Goal: Task Accomplishment & Management: Manage account settings

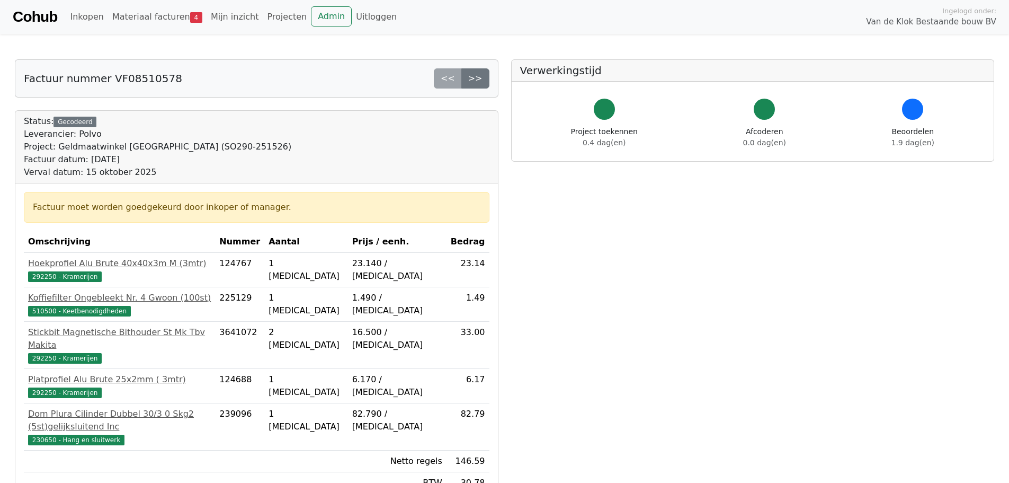
scroll to position [53, 0]
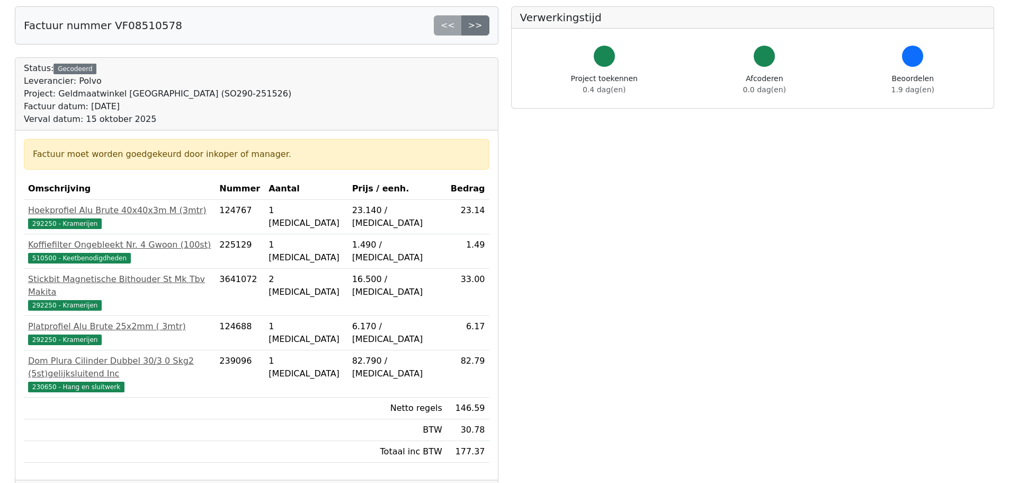
drag, startPoint x: 44, startPoint y: 465, endPoint x: 54, endPoint y: 465, distance: 9.0
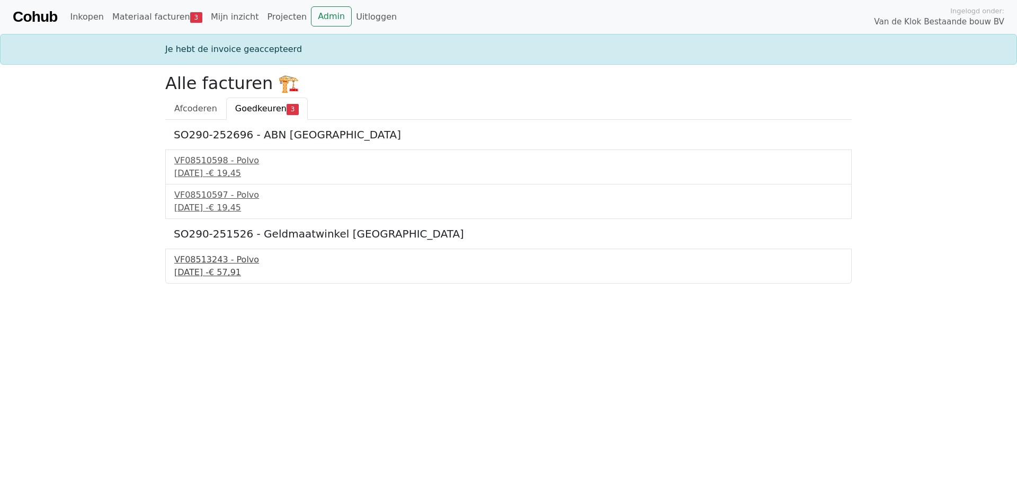
click at [207, 271] on div "[DATE] - € 57,91" at bounding box center [508, 272] width 669 height 13
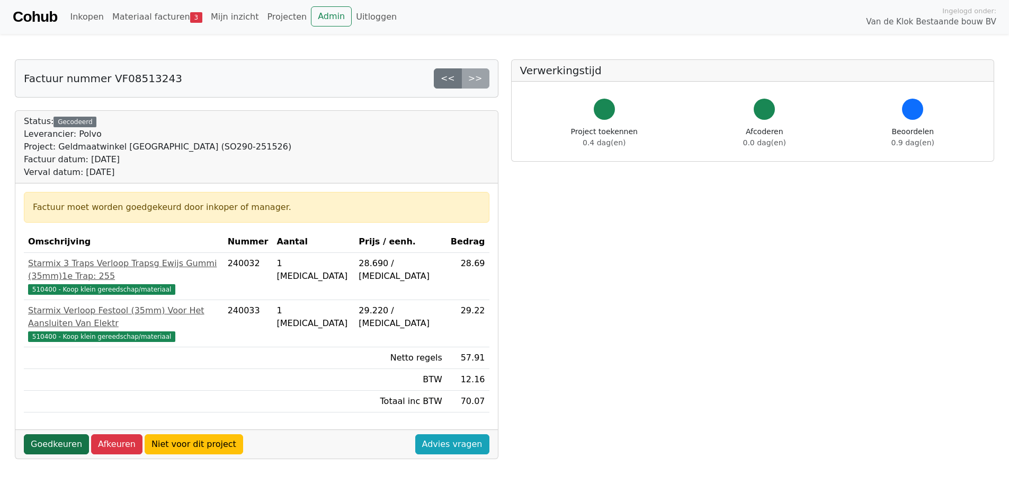
click at [56, 434] on link "Goedkeuren" at bounding box center [56, 444] width 65 height 20
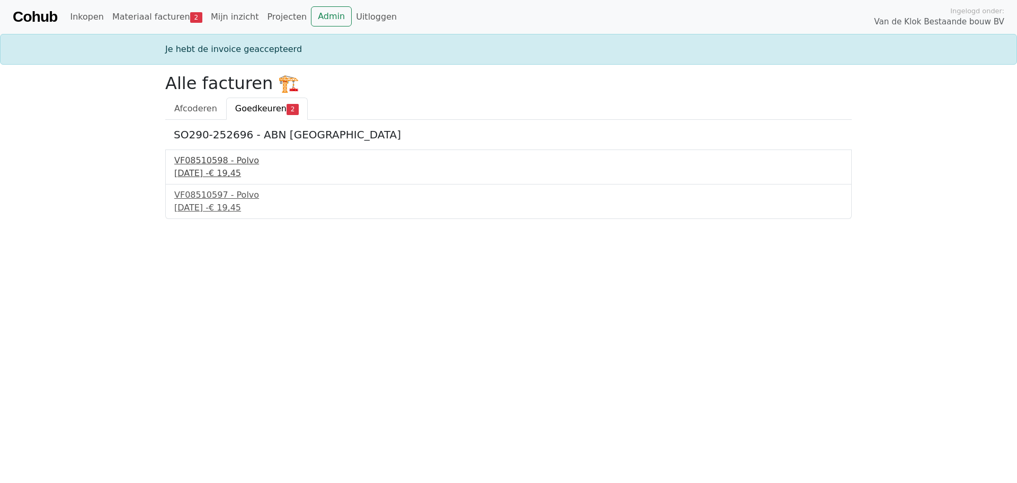
click at [208, 166] on div "VF08510598 - Polvo" at bounding box center [508, 160] width 669 height 13
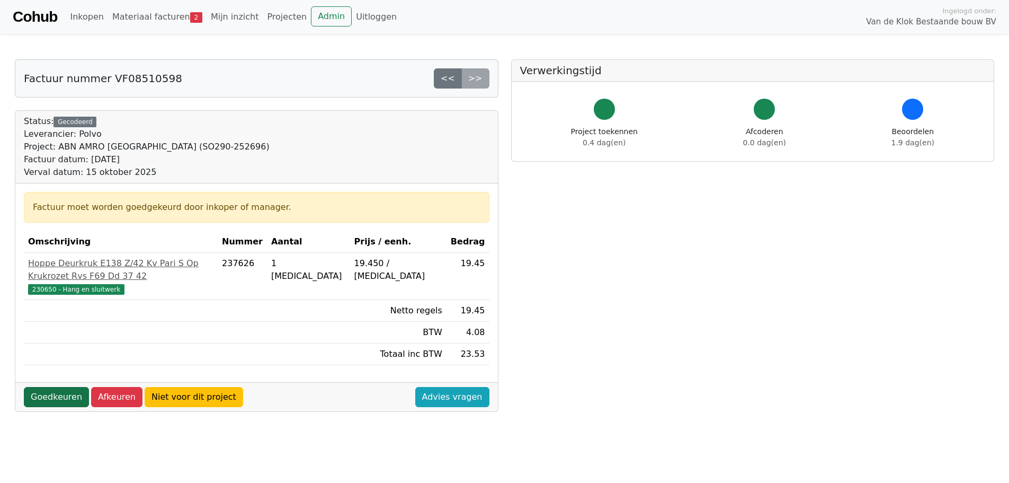
click at [49, 387] on link "Goedkeuren" at bounding box center [56, 397] width 65 height 20
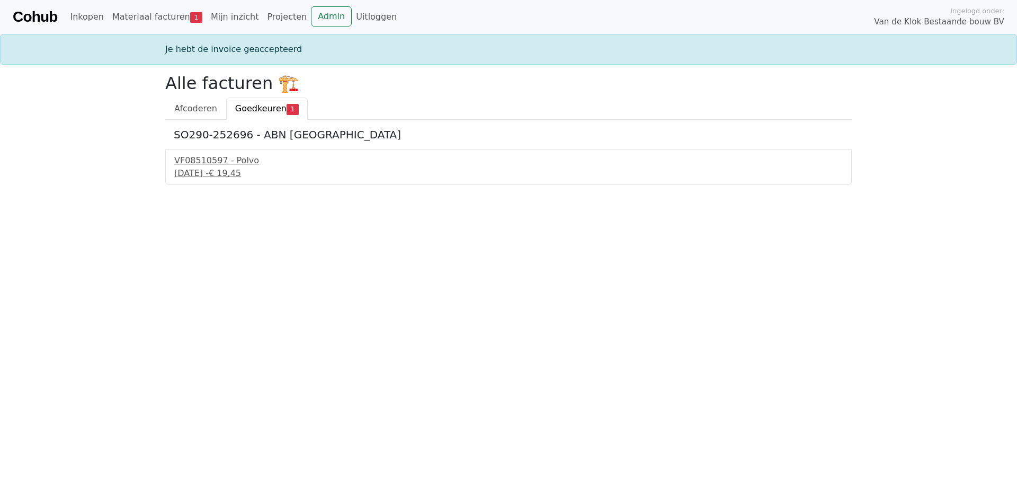
click at [200, 154] on div "VF08510597 - Polvo 24 september 2025 - € 19,45" at bounding box center [508, 166] width 687 height 35
click at [206, 164] on div "VF08510597 - Polvo" at bounding box center [508, 160] width 669 height 13
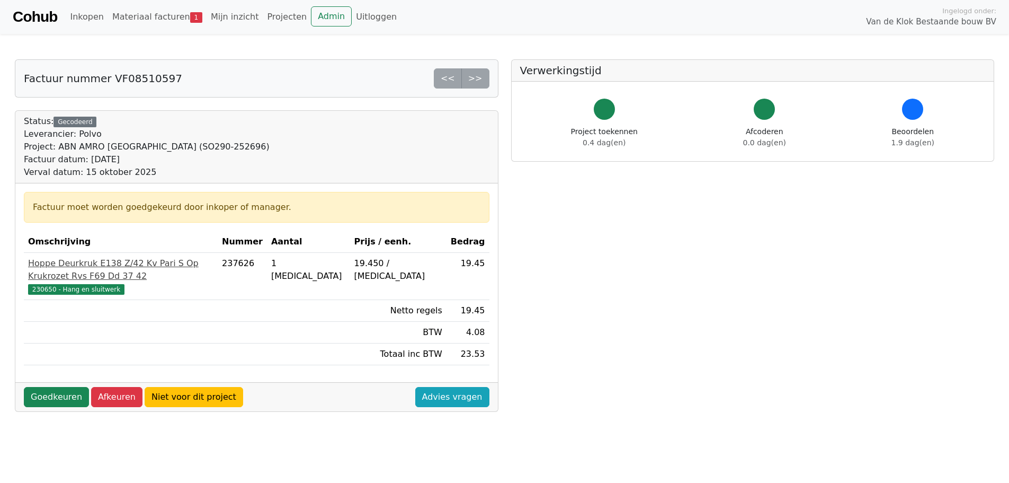
scroll to position [53, 0]
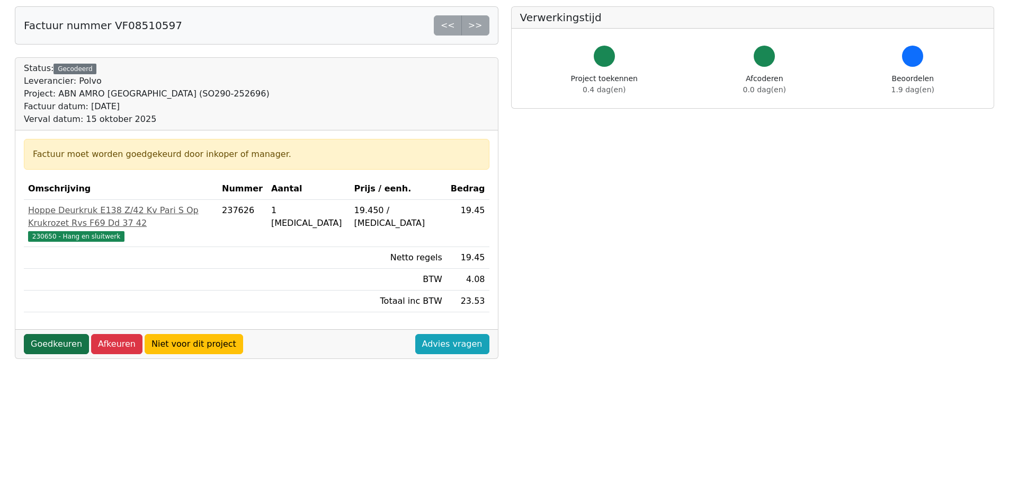
click at [61, 334] on link "Goedkeuren" at bounding box center [56, 344] width 65 height 20
